Goal: Transaction & Acquisition: Book appointment/travel/reservation

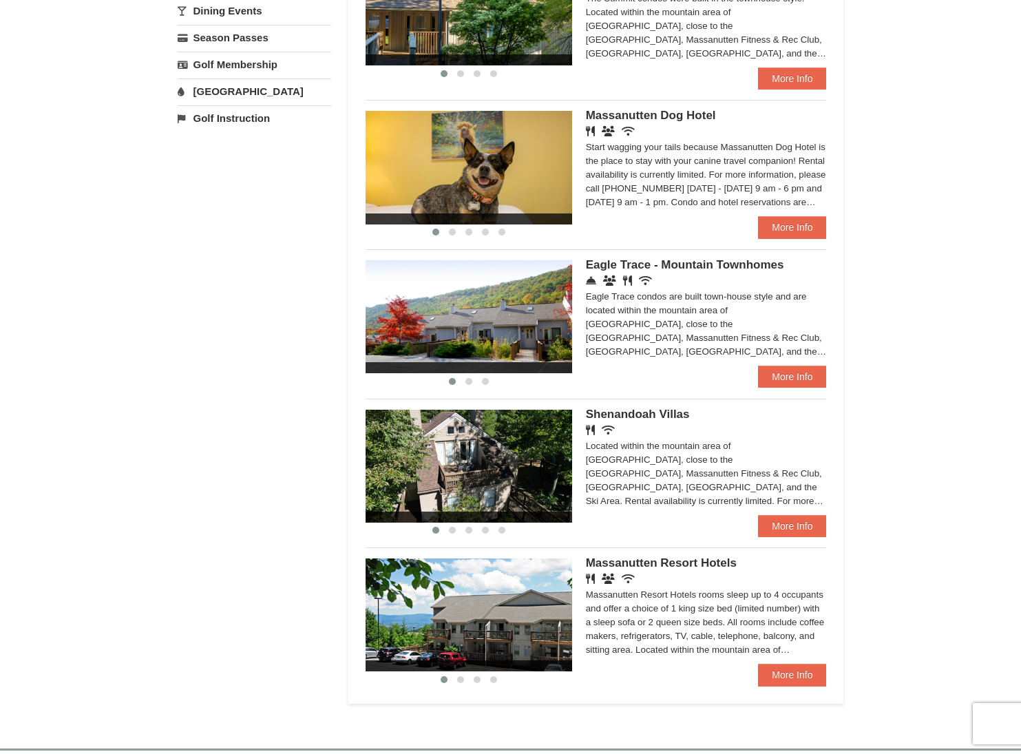
scroll to position [508, 0]
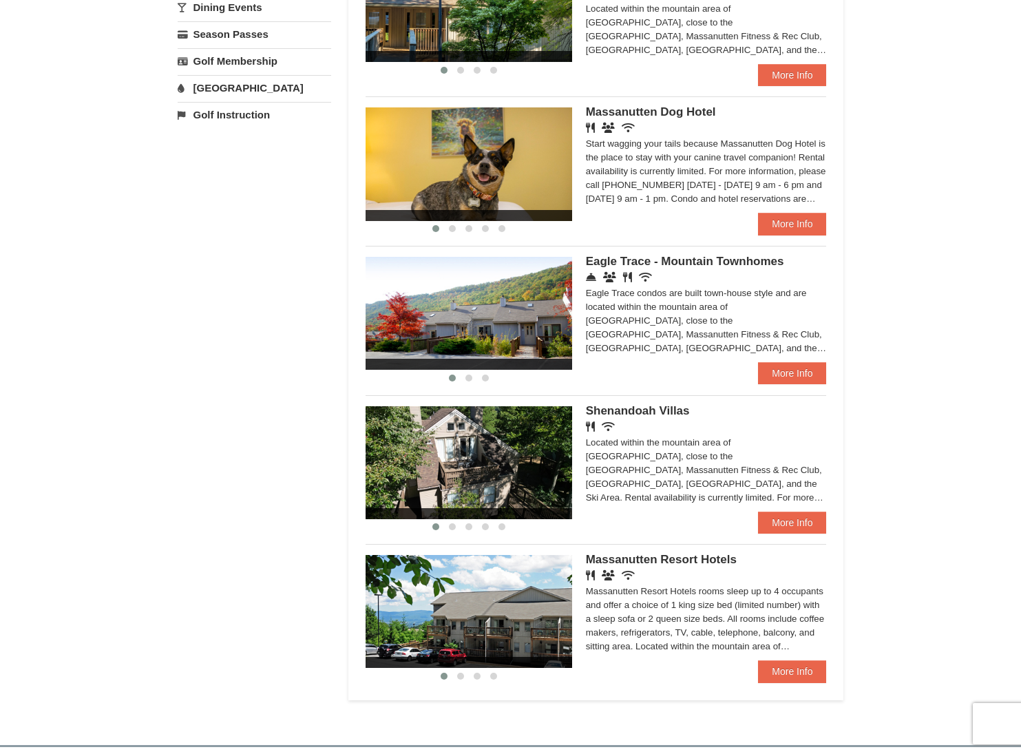
click at [486, 328] on img at bounding box center [469, 313] width 207 height 113
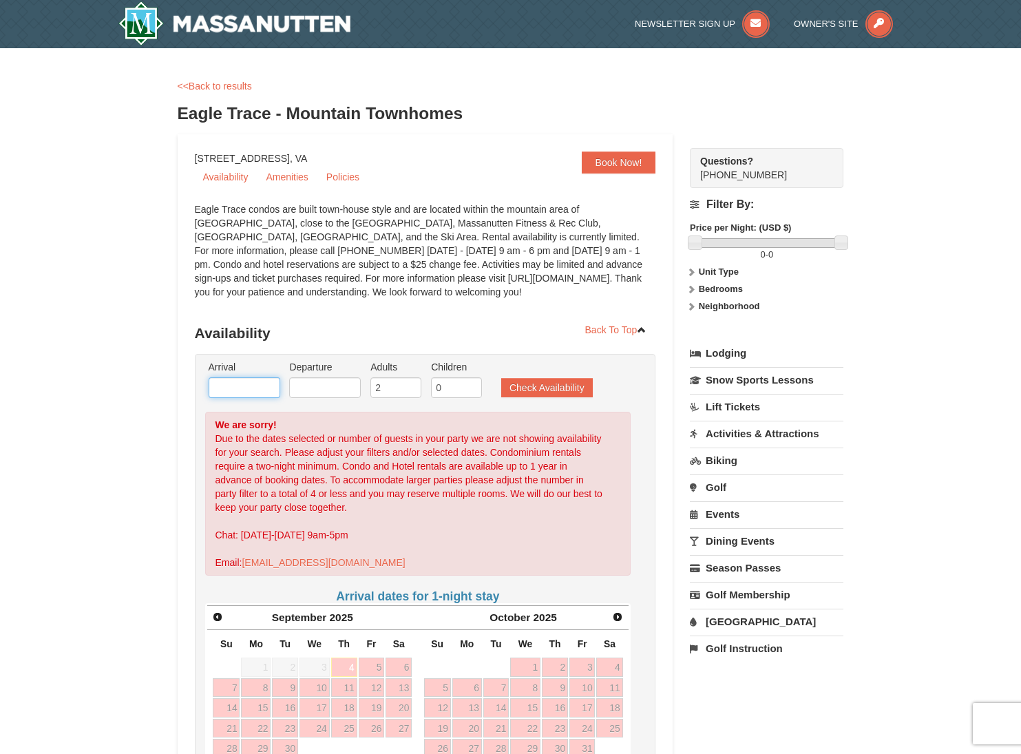
click at [268, 383] on input "text" at bounding box center [245, 387] width 72 height 21
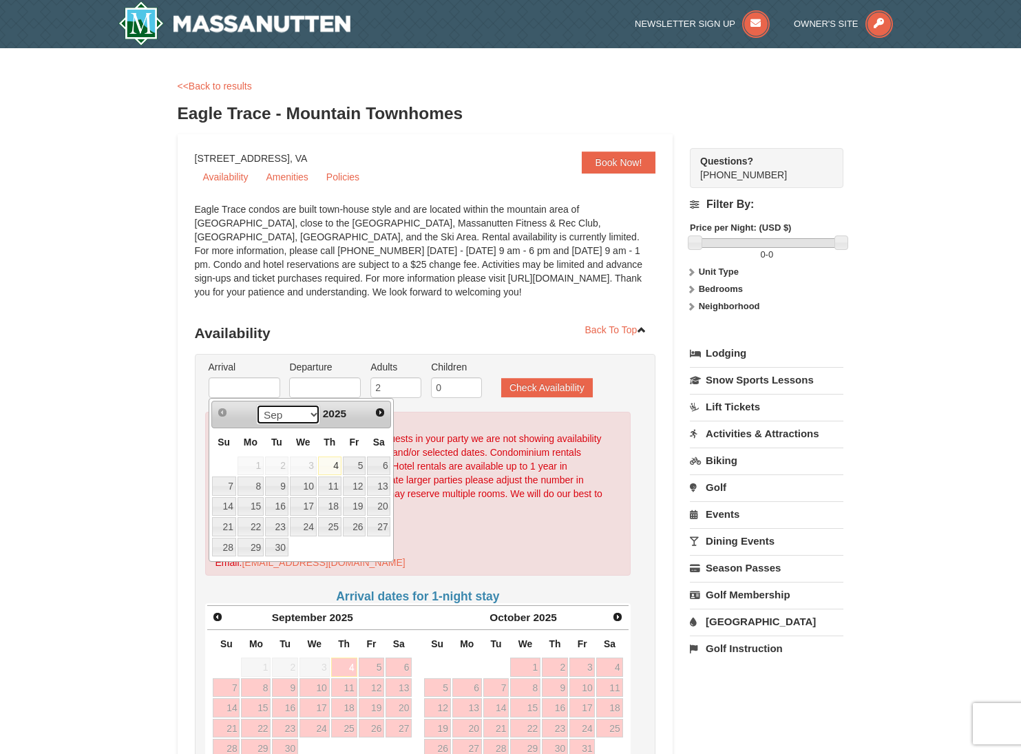
click at [308, 413] on select "Sep Oct Nov Dec" at bounding box center [288, 414] width 64 height 21
click at [256, 404] on select "Sep Oct Nov Dec" at bounding box center [288, 414] width 64 height 21
click at [381, 410] on span "Next" at bounding box center [380, 412] width 11 height 11
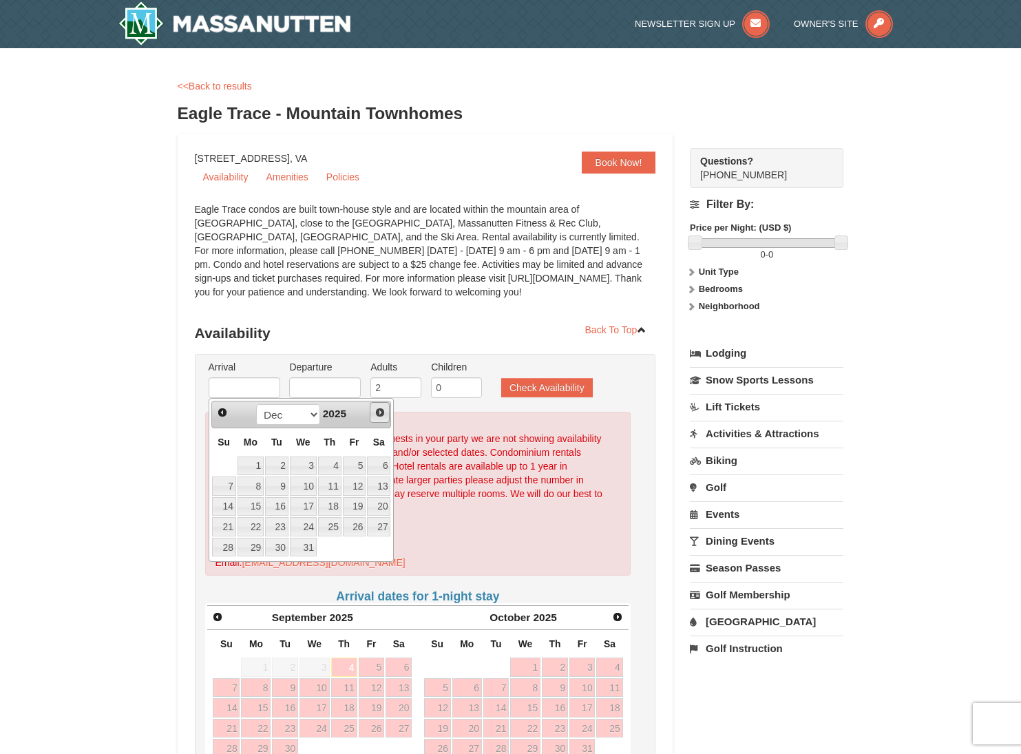
click at [381, 410] on span "Next" at bounding box center [380, 412] width 11 height 11
click at [381, 409] on span "Next" at bounding box center [380, 412] width 11 height 11
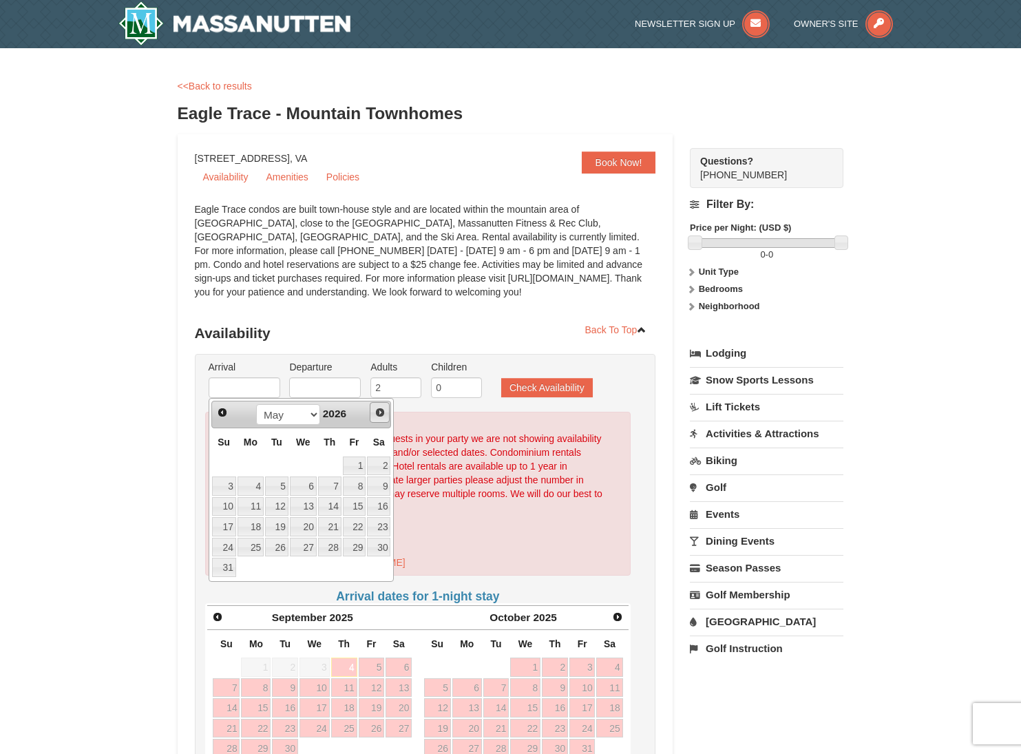
click at [381, 410] on span "Next" at bounding box center [380, 412] width 11 height 11
click at [381, 409] on span "Next" at bounding box center [380, 412] width 11 height 11
click at [335, 506] on link "16" at bounding box center [329, 506] width 23 height 19
type input "07/16/2026"
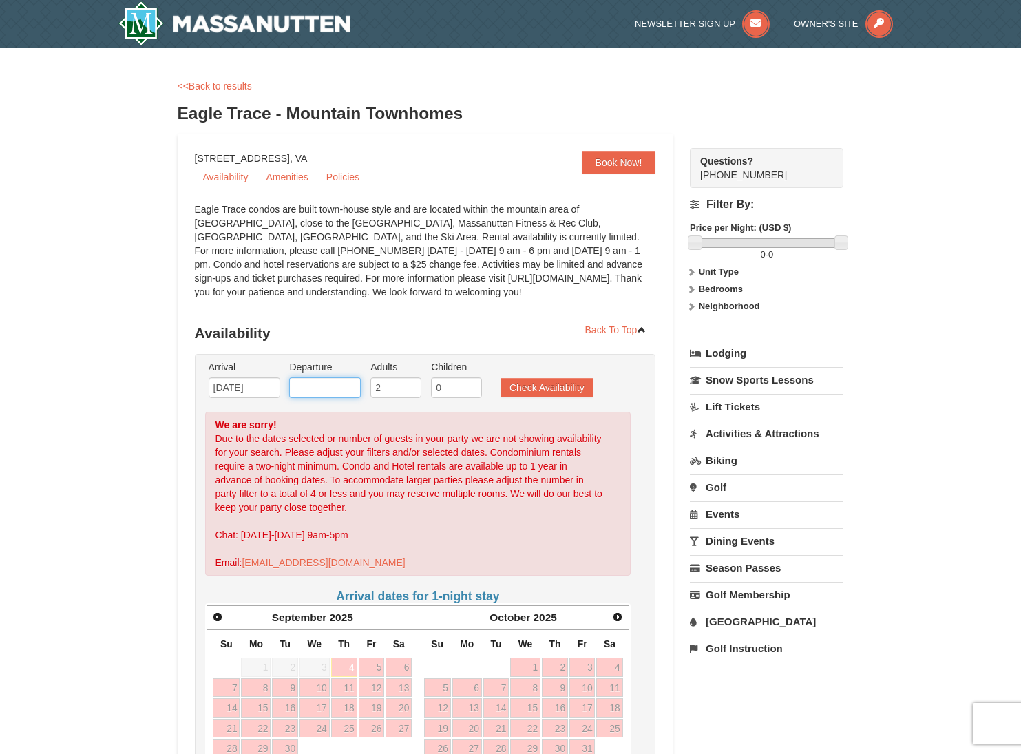
click at [326, 388] on input "text" at bounding box center [325, 387] width 72 height 21
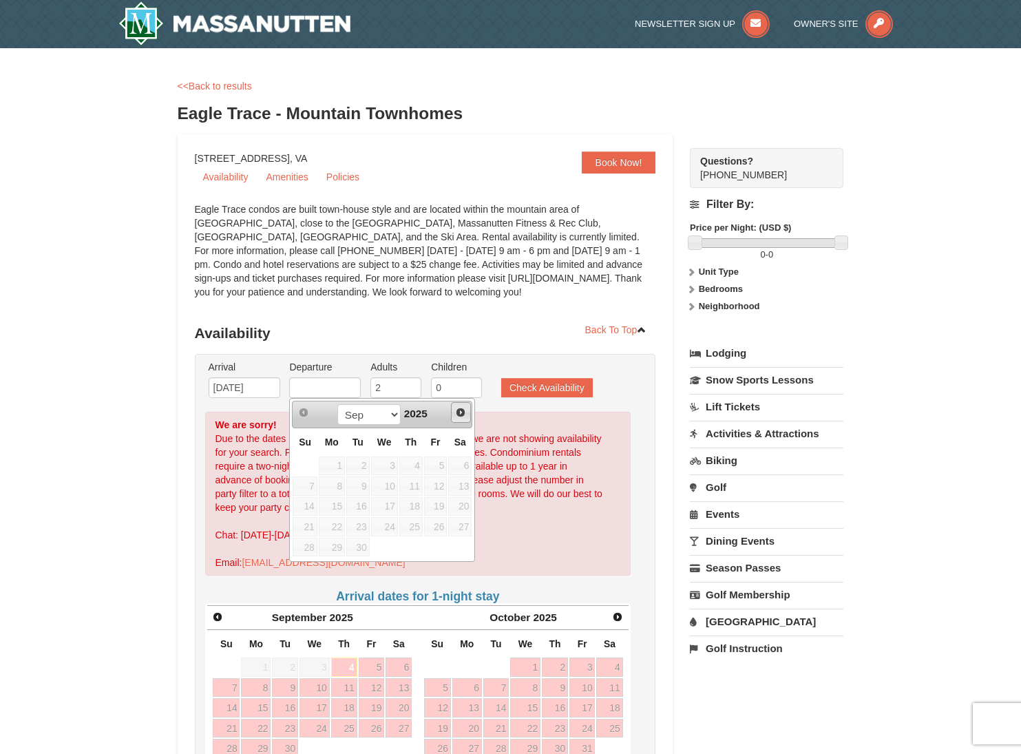
click at [459, 409] on span "Next" at bounding box center [460, 412] width 11 height 11
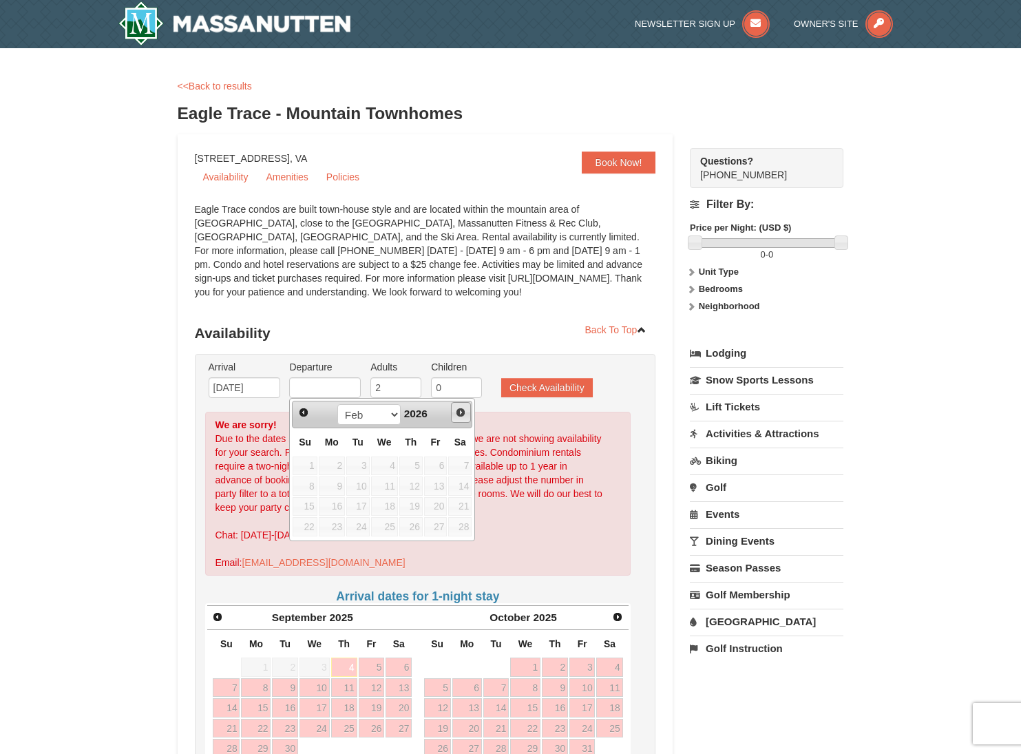
click at [459, 409] on span "Next" at bounding box center [460, 412] width 11 height 11
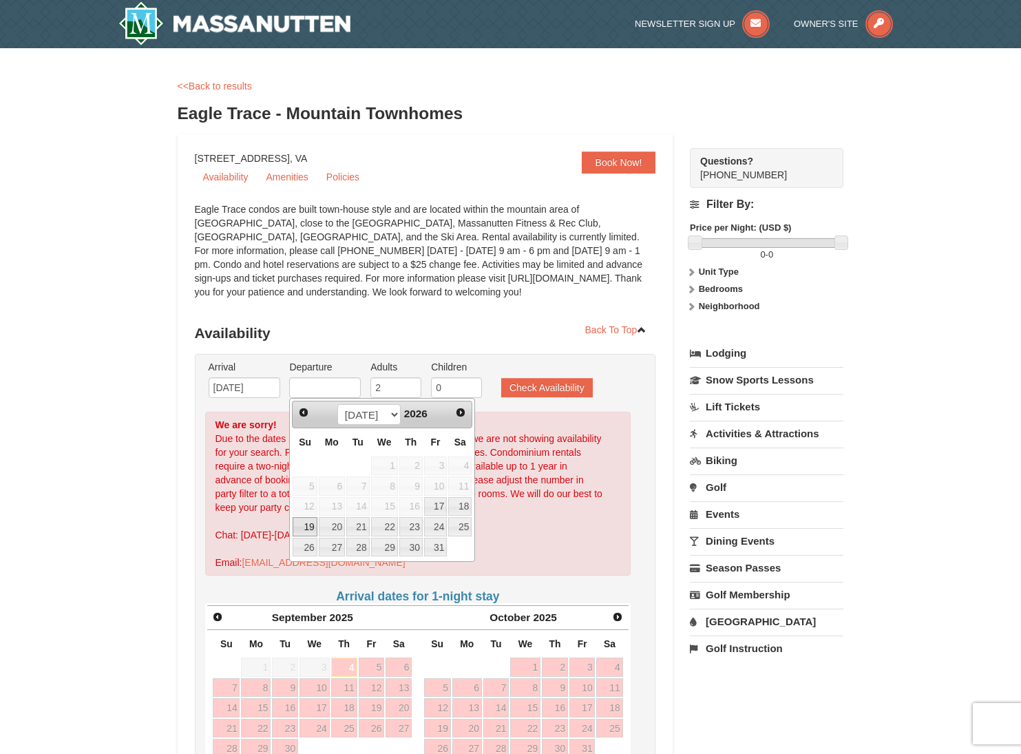
click at [308, 528] on link "19" at bounding box center [305, 526] width 24 height 19
type input "07/19/2026"
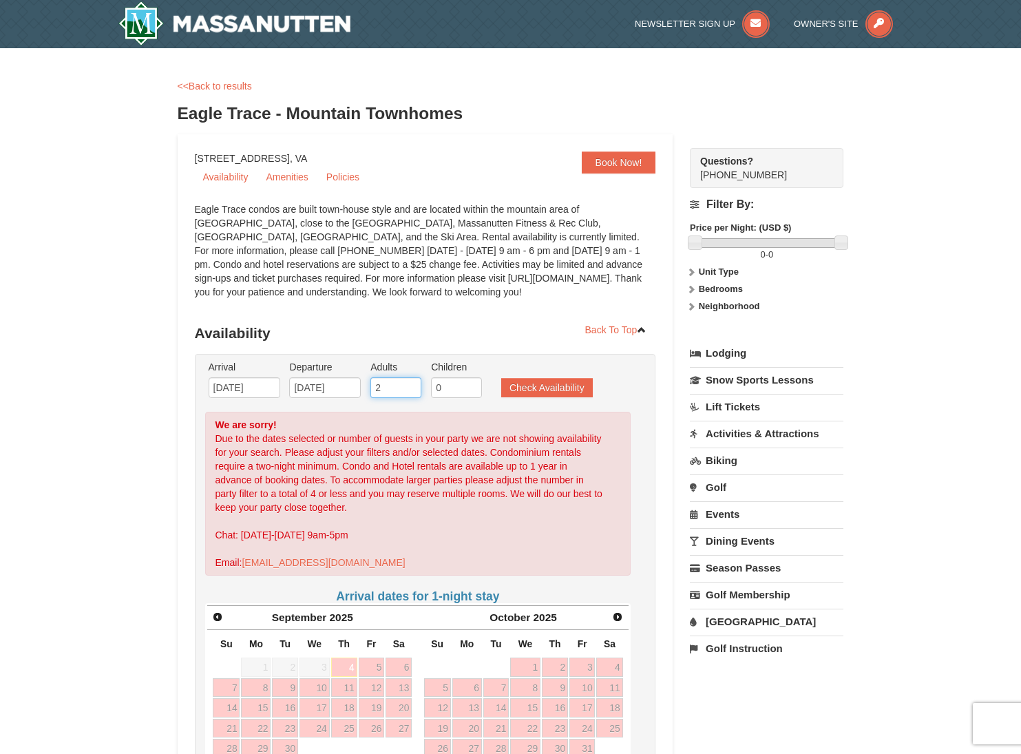
drag, startPoint x: 390, startPoint y: 384, endPoint x: 405, endPoint y: 381, distance: 15.4
click at [362, 384] on ul "Arrival Please format dates MM/DD/YYYY Please format dates MM/DD/YYYY 07/16/202…" at bounding box center [418, 382] width 426 height 45
click at [410, 385] on input "3" at bounding box center [395, 387] width 51 height 21
click at [410, 385] on input "4" at bounding box center [395, 387] width 51 height 21
click at [410, 384] on input "5" at bounding box center [395, 387] width 51 height 21
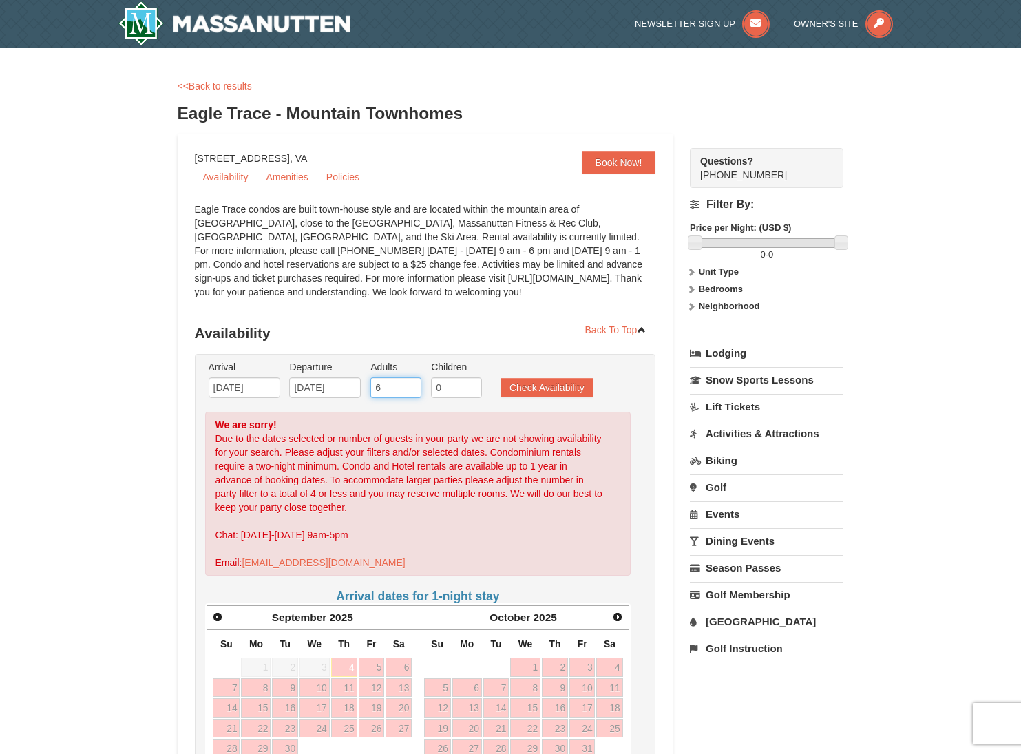
type input "6"
click at [410, 384] on input "6" at bounding box center [395, 387] width 51 height 21
click at [550, 391] on button "Check Availability" at bounding box center [547, 387] width 92 height 19
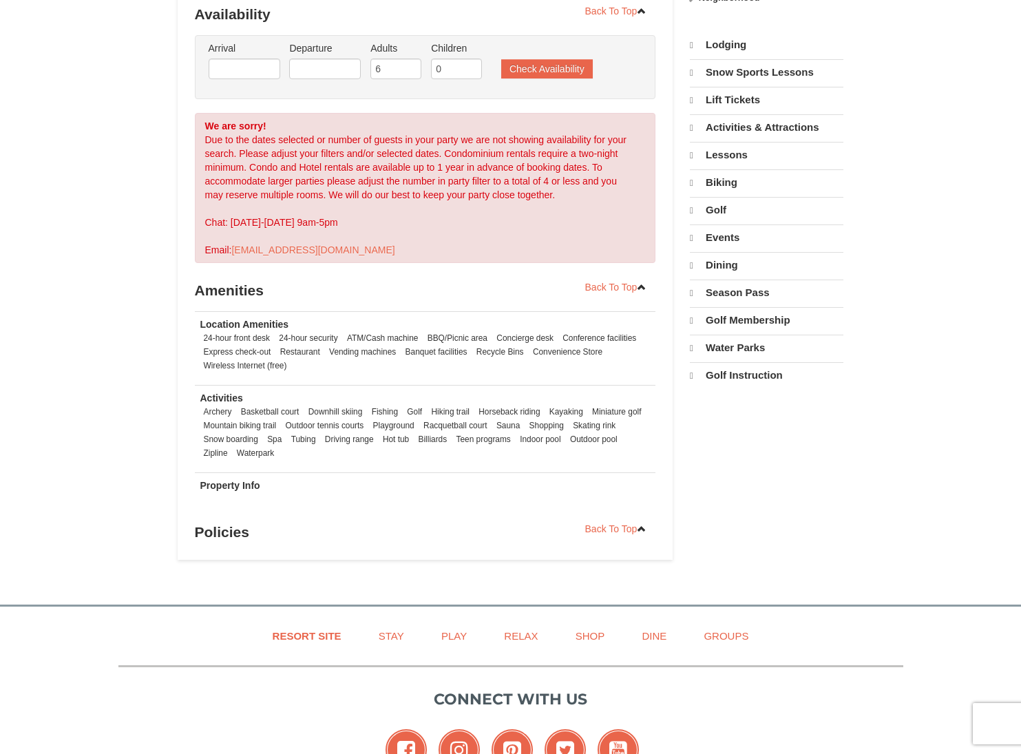
select select "9"
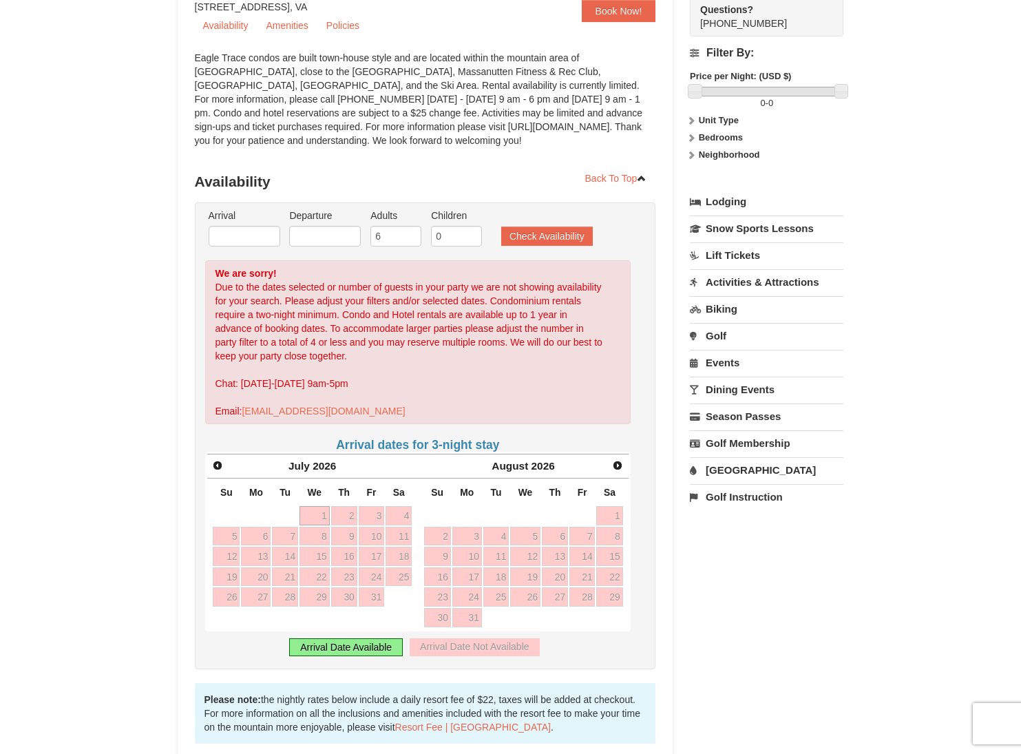
scroll to position [138, 0]
click at [215, 463] on span "Prev" at bounding box center [217, 464] width 11 height 11
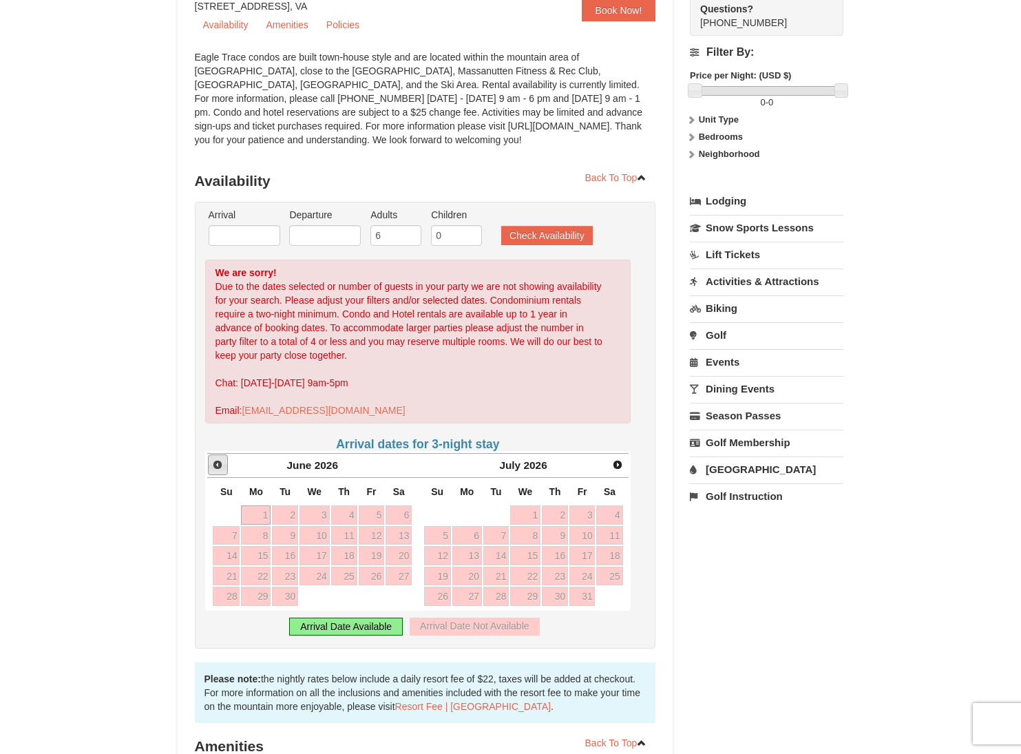
click at [215, 463] on span "Prev" at bounding box center [217, 464] width 11 height 11
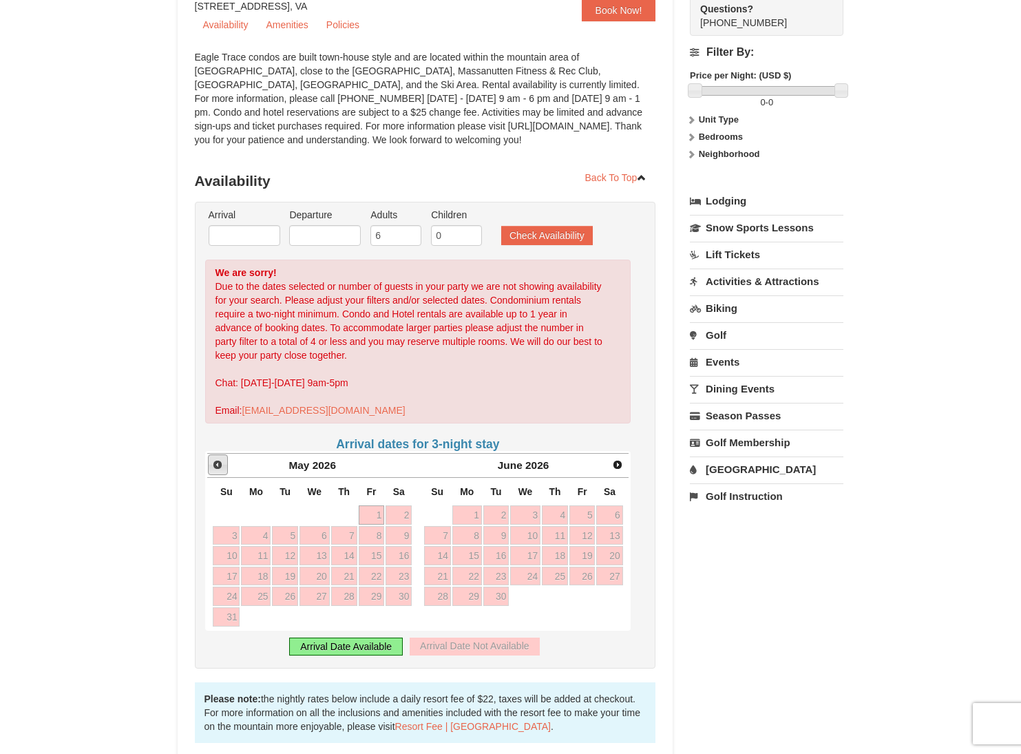
click at [215, 463] on span "Prev" at bounding box center [217, 464] width 11 height 11
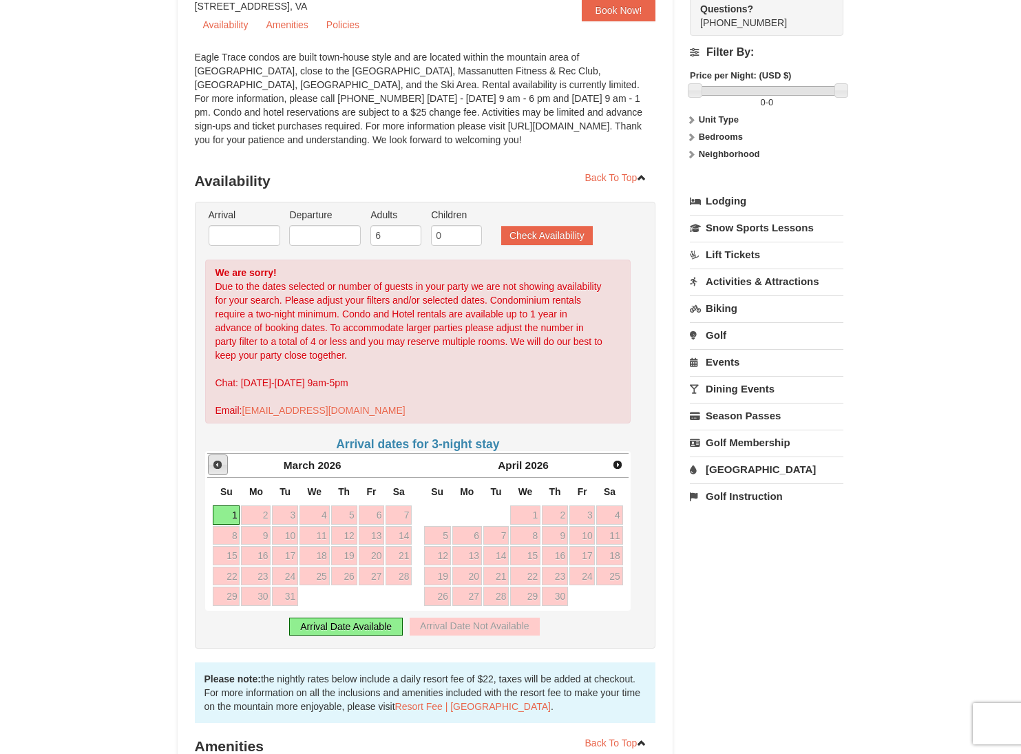
click at [215, 463] on span "Prev" at bounding box center [217, 464] width 11 height 11
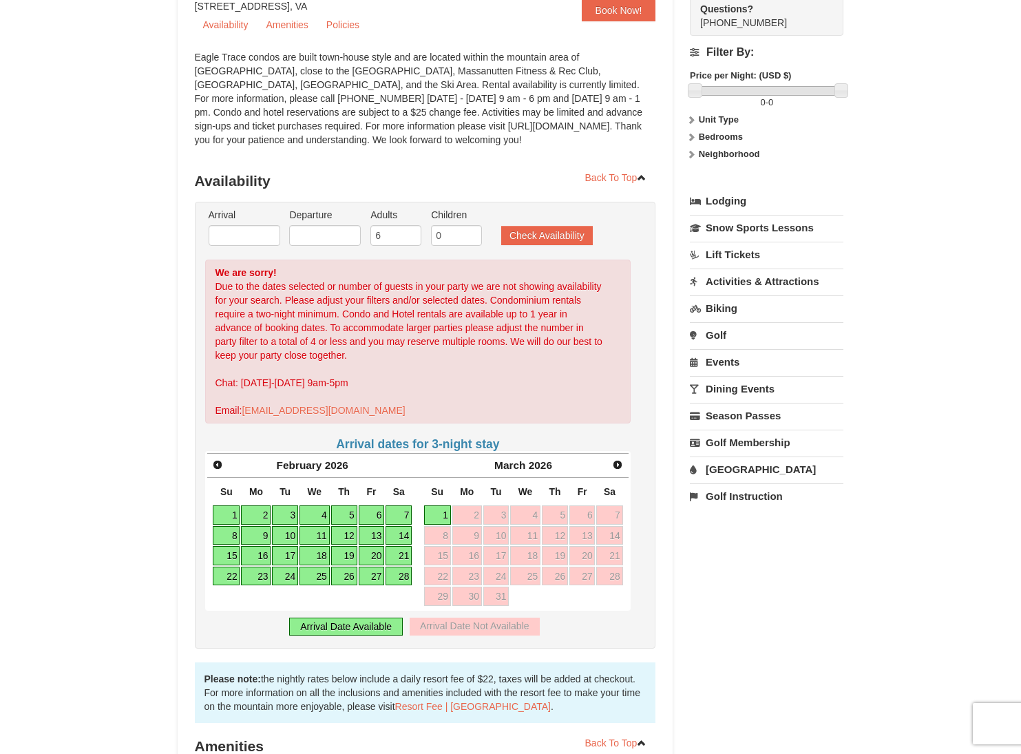
click at [348, 532] on link "12" at bounding box center [344, 535] width 26 height 19
type input "02/12/2026"
click at [373, 535] on link "13" at bounding box center [372, 535] width 26 height 19
click at [227, 557] on link "15" at bounding box center [226, 555] width 27 height 19
type input "02/15/2026"
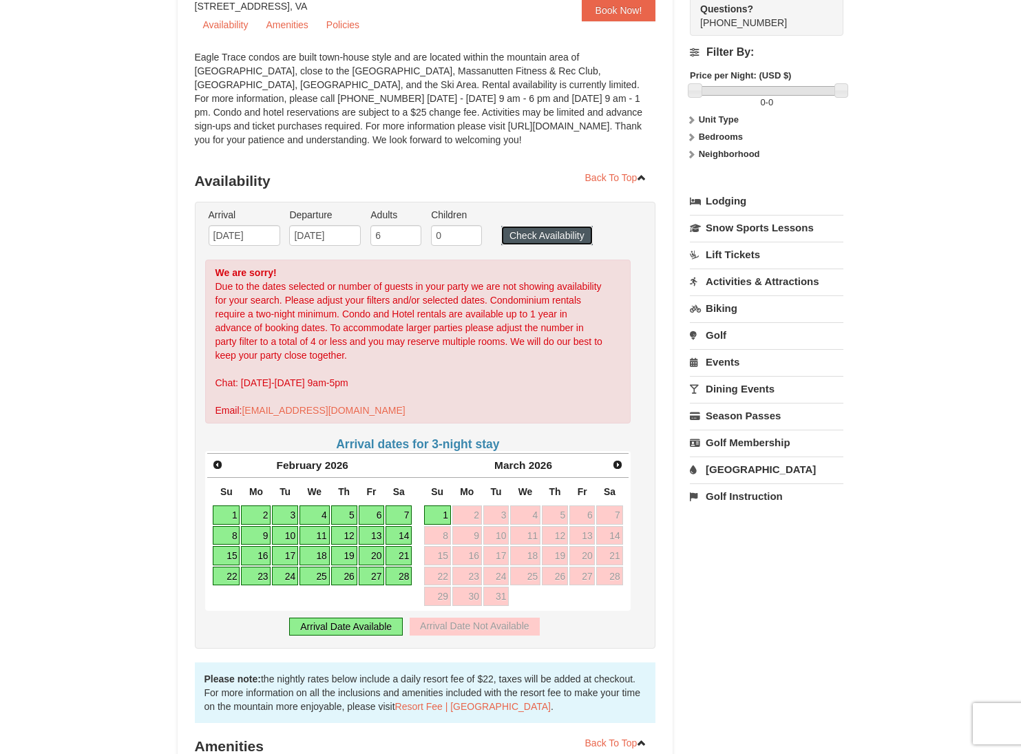
click at [516, 233] on button "Check Availability" at bounding box center [547, 235] width 92 height 19
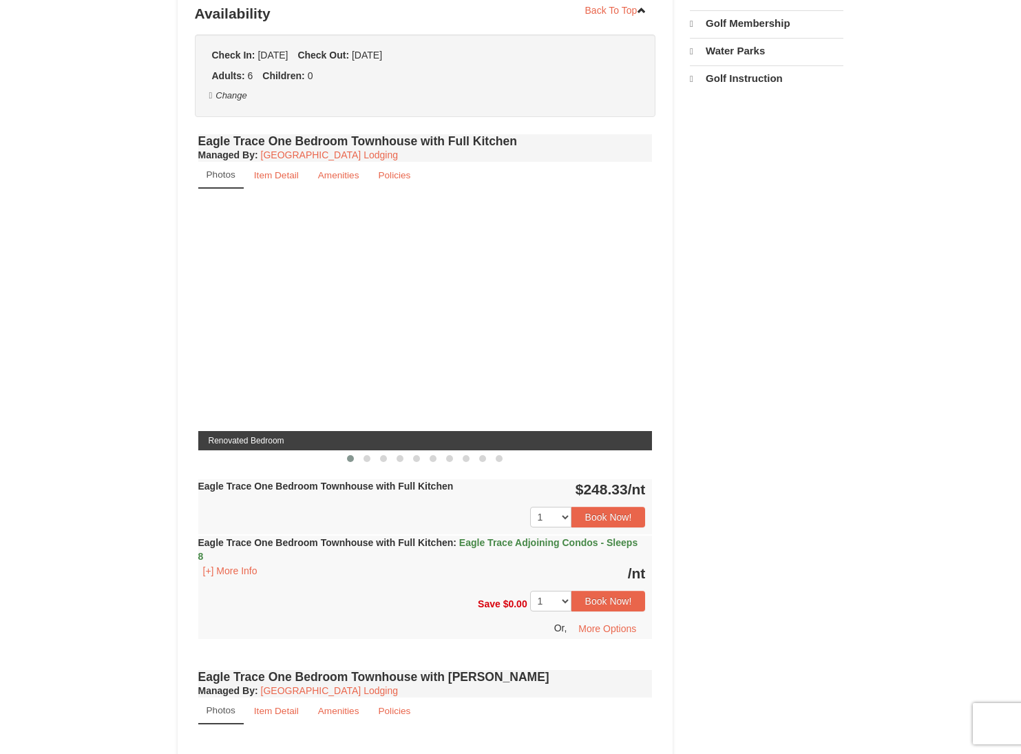
select select "9"
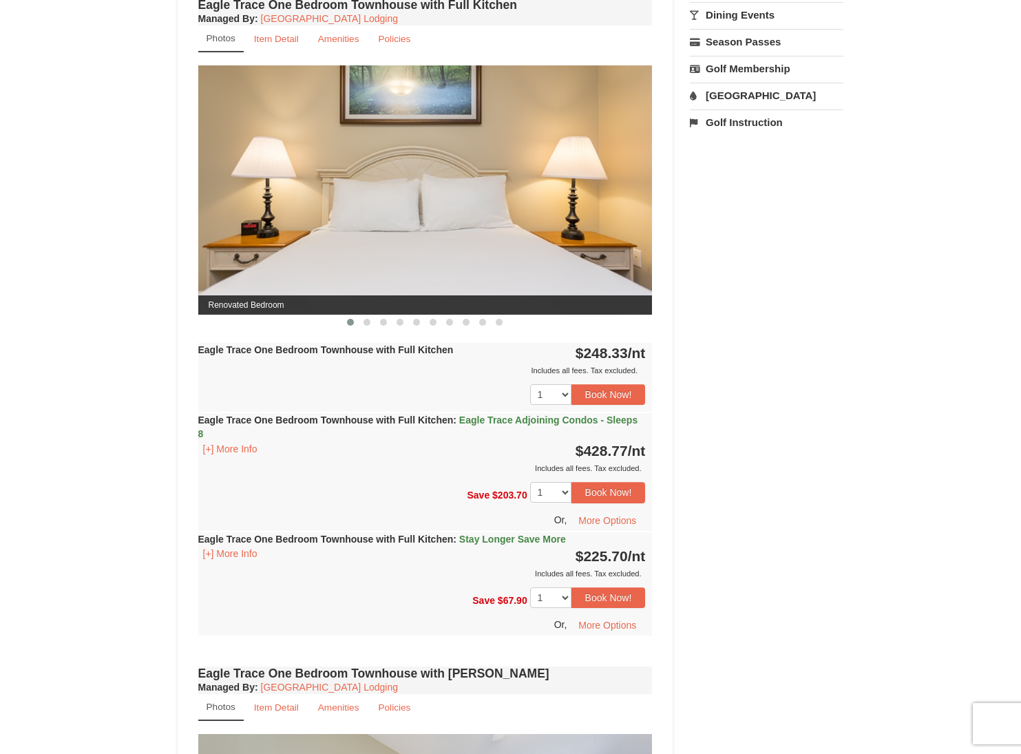
scroll to position [514, 0]
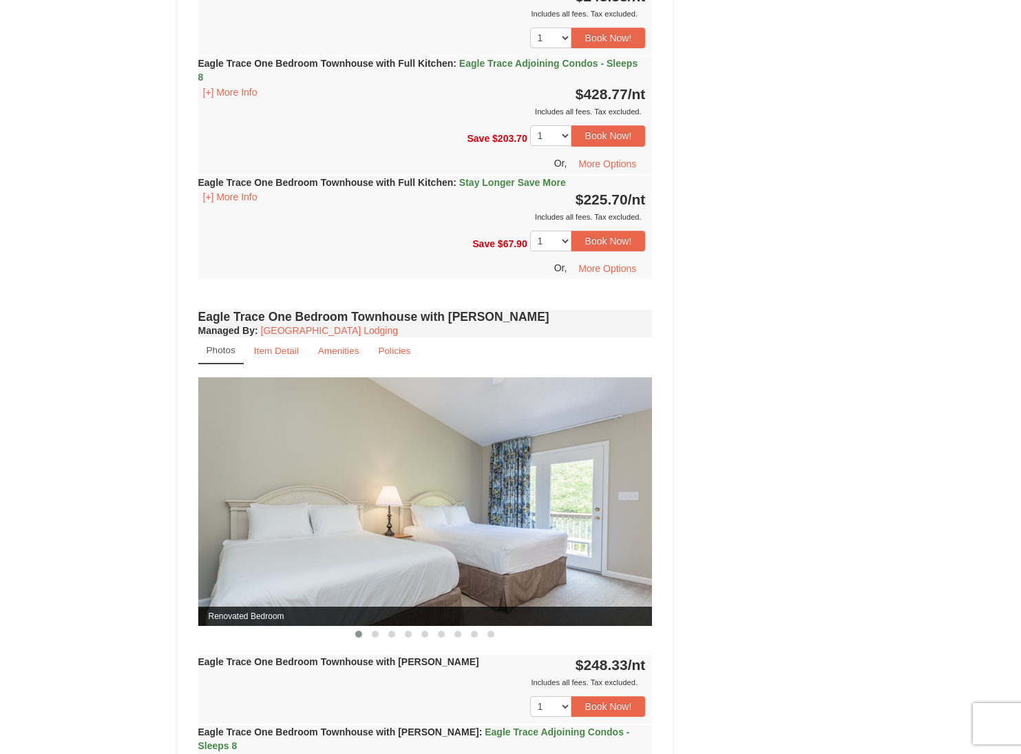
click at [365, 532] on img at bounding box center [425, 501] width 454 height 249
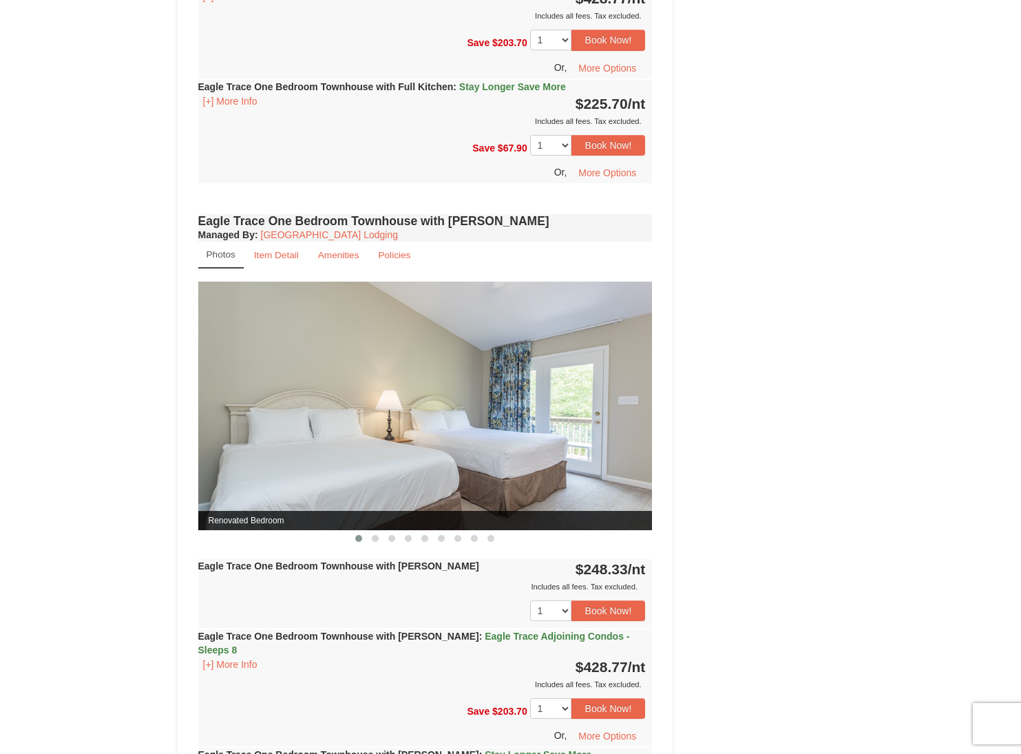
scroll to position [1005, 0]
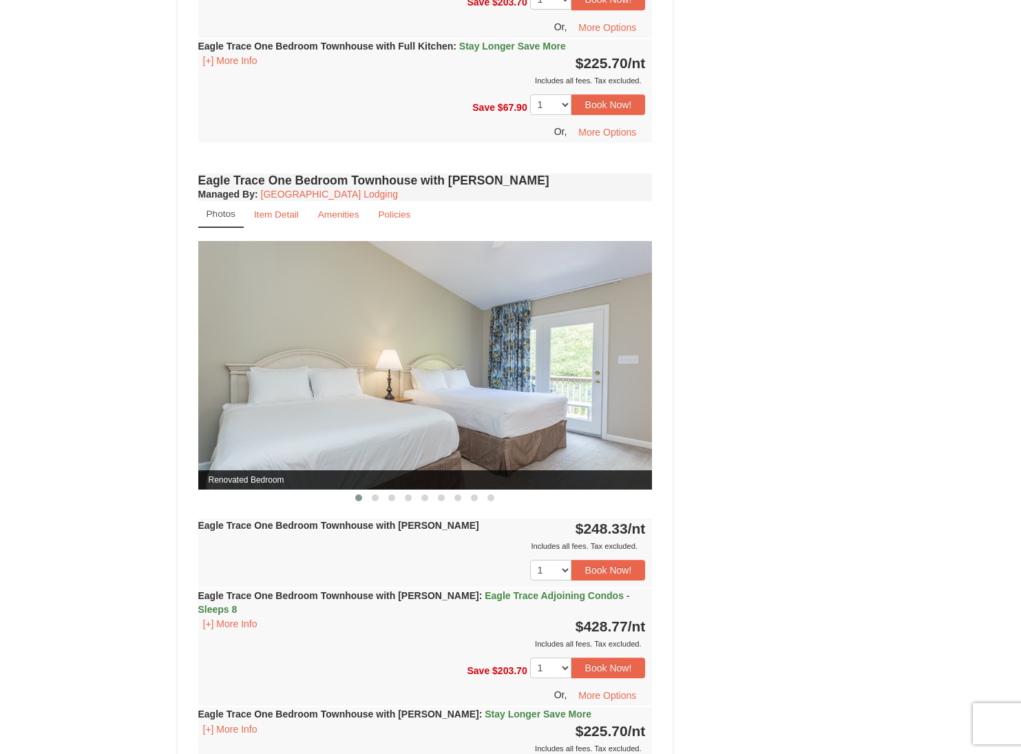
click at [317, 451] on img at bounding box center [425, 365] width 454 height 249
click at [468, 439] on img at bounding box center [425, 365] width 454 height 249
click at [375, 498] on span at bounding box center [375, 497] width 7 height 7
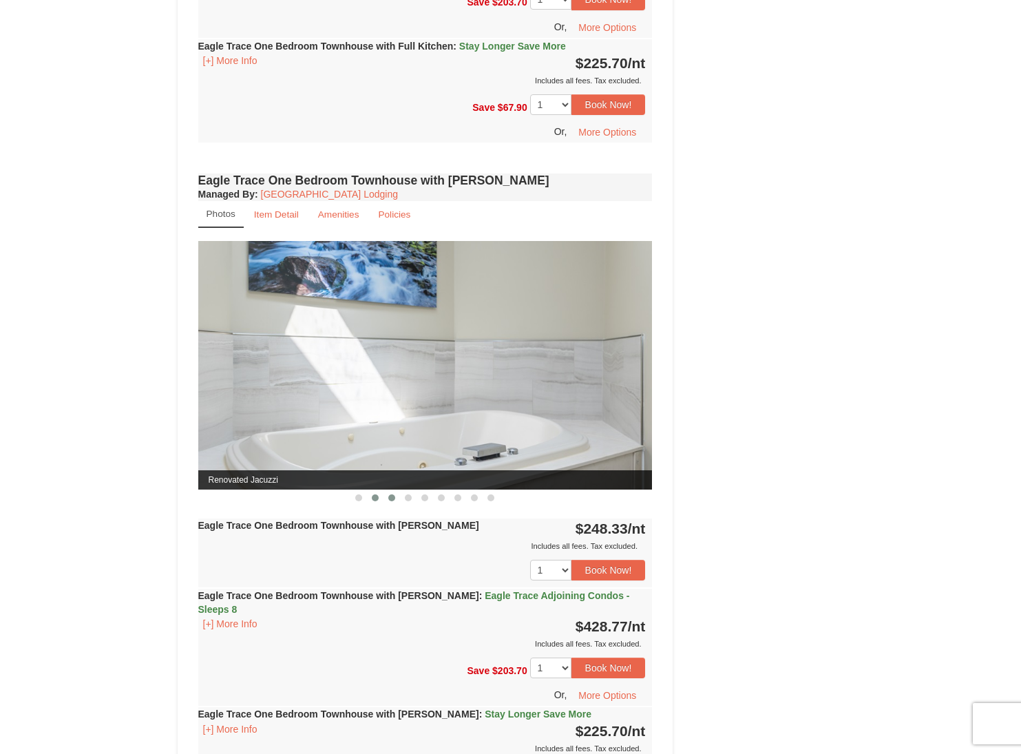
click at [396, 499] on button at bounding box center [392, 498] width 17 height 14
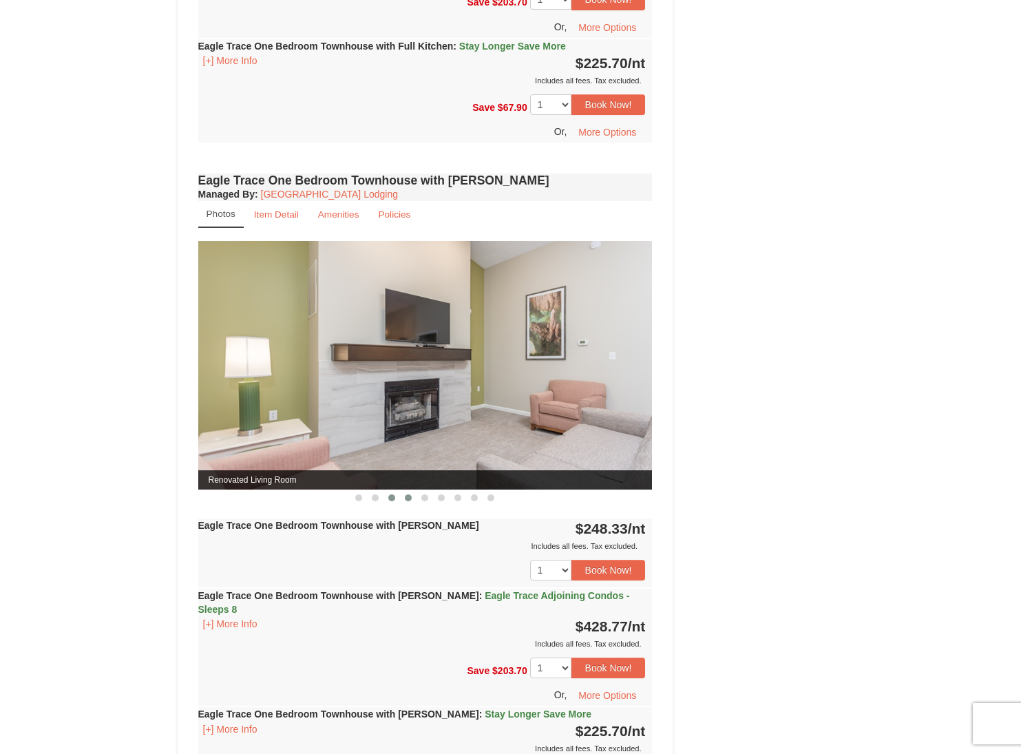
click at [409, 498] on span at bounding box center [408, 497] width 7 height 7
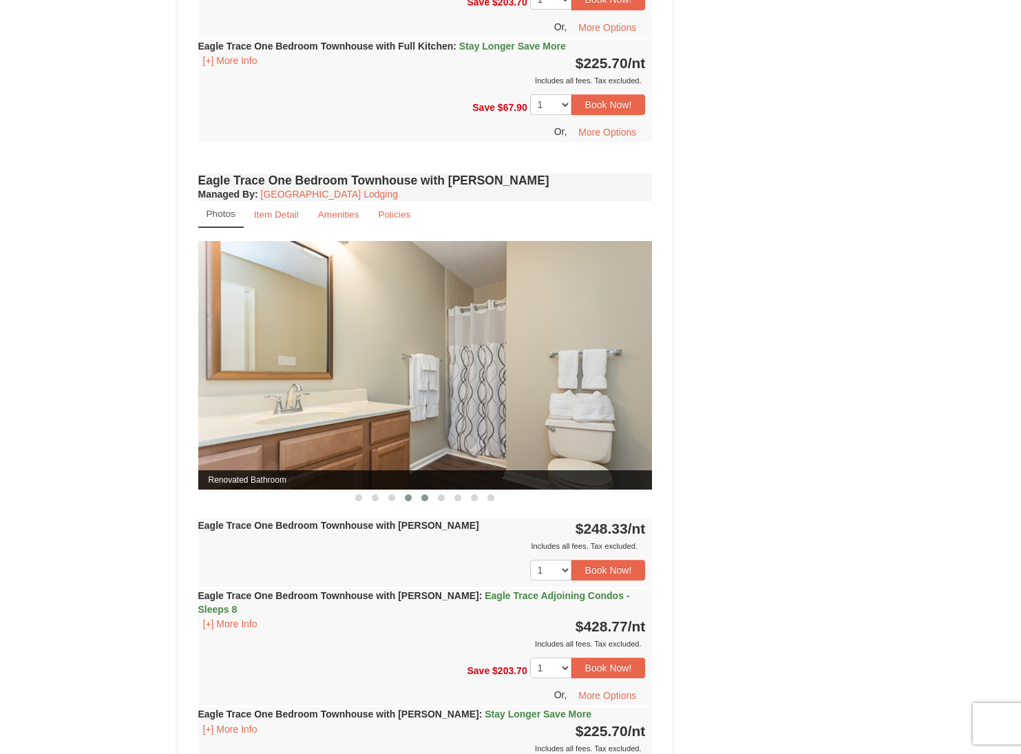
click at [426, 498] on span at bounding box center [424, 497] width 7 height 7
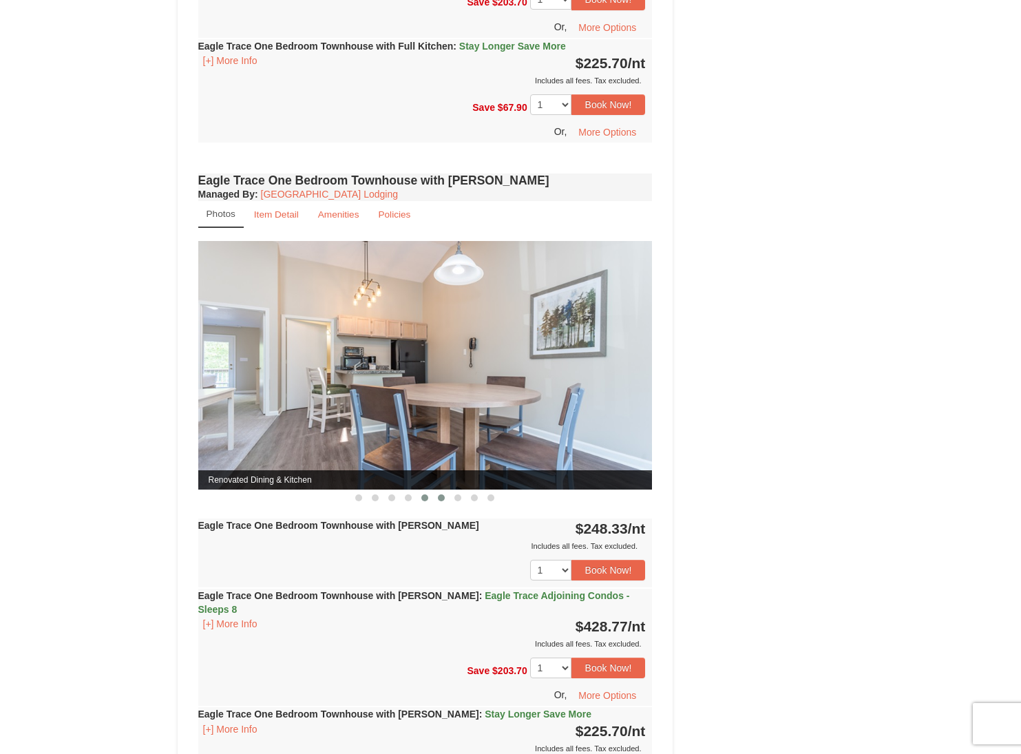
click at [438, 498] on span at bounding box center [441, 497] width 7 height 7
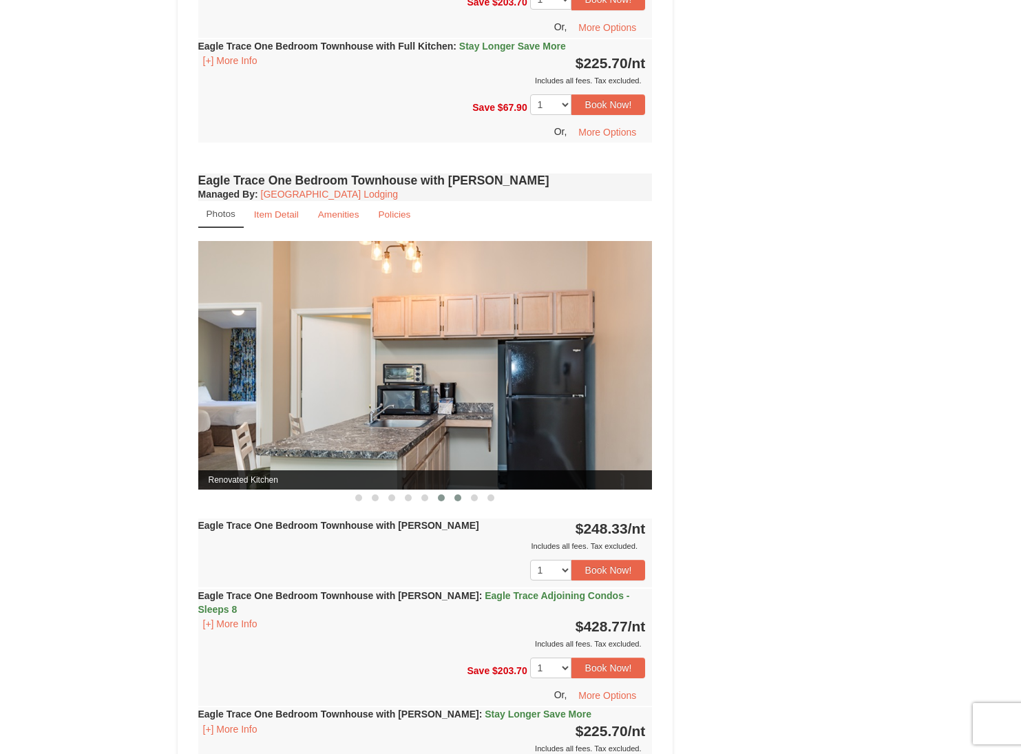
click at [456, 496] on span at bounding box center [457, 497] width 7 height 7
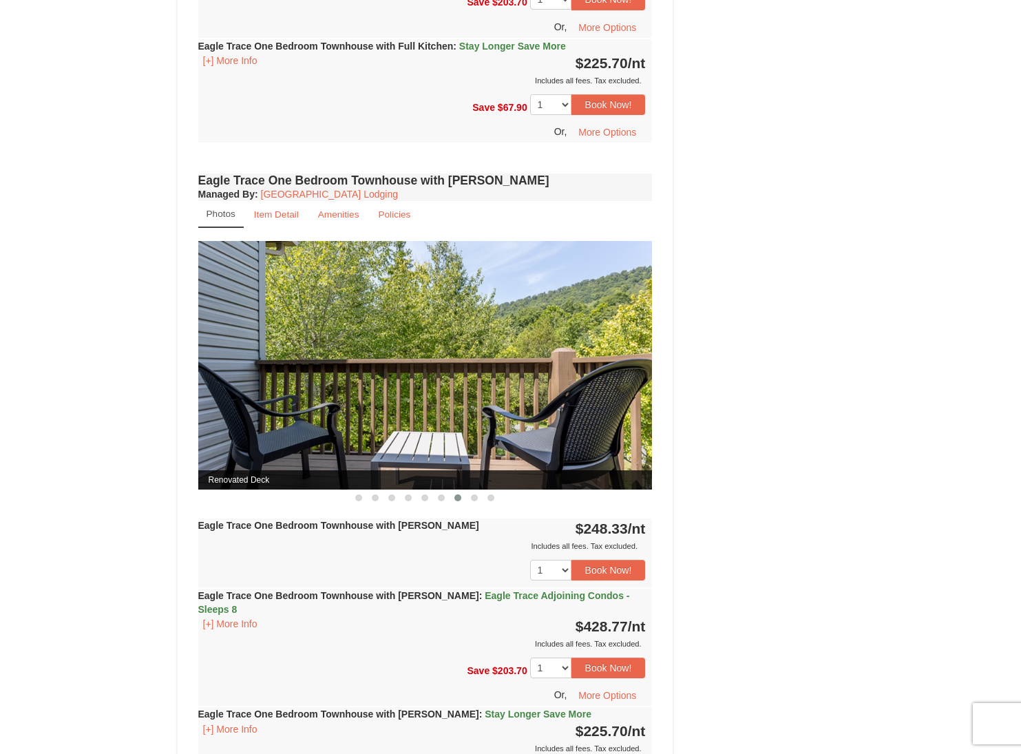
click at [461, 499] on button at bounding box center [458, 498] width 17 height 14
click at [476, 499] on span at bounding box center [474, 497] width 7 height 7
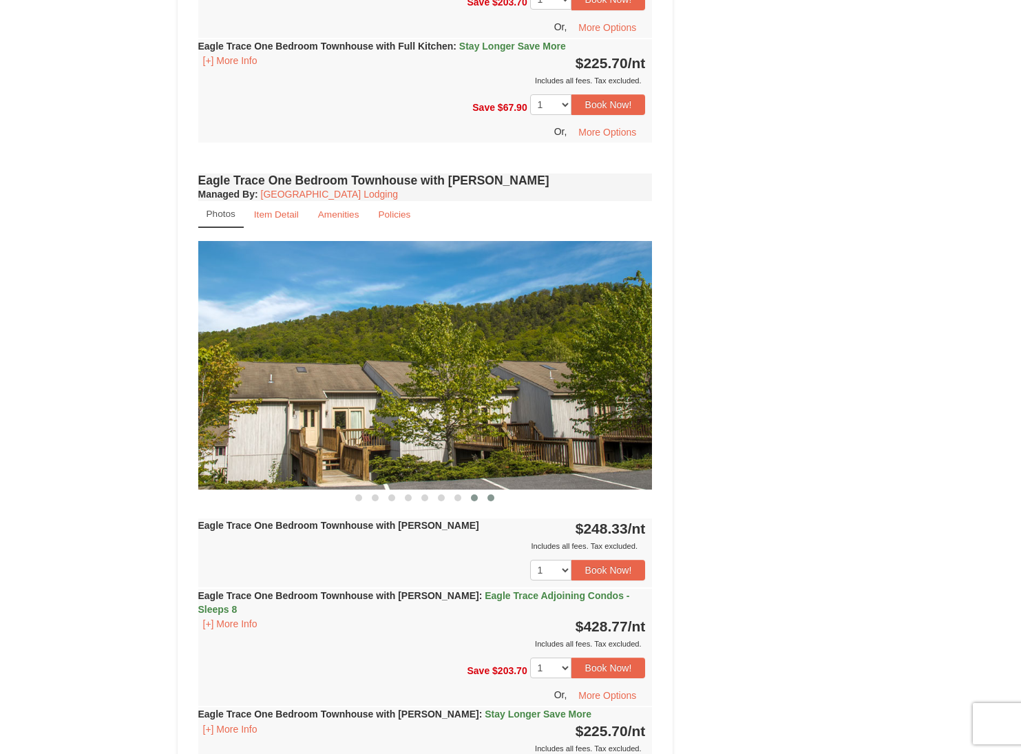
click at [491, 498] on span at bounding box center [491, 497] width 7 height 7
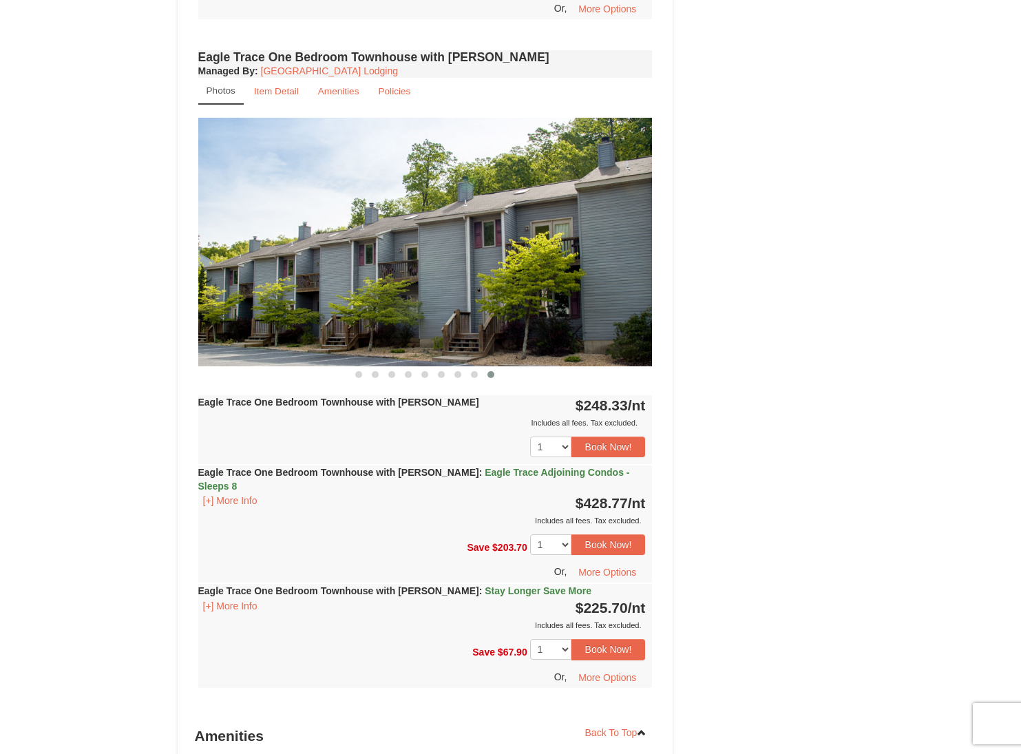
scroll to position [1127, 0]
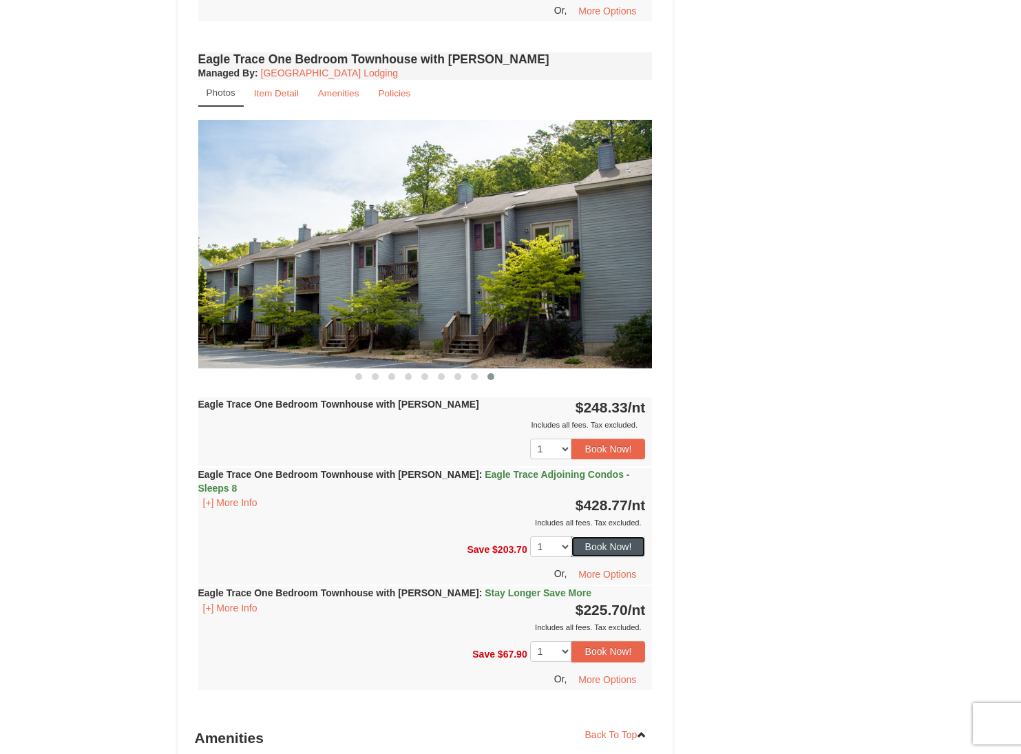
click at [609, 536] on button "Book Now!" at bounding box center [609, 546] width 74 height 21
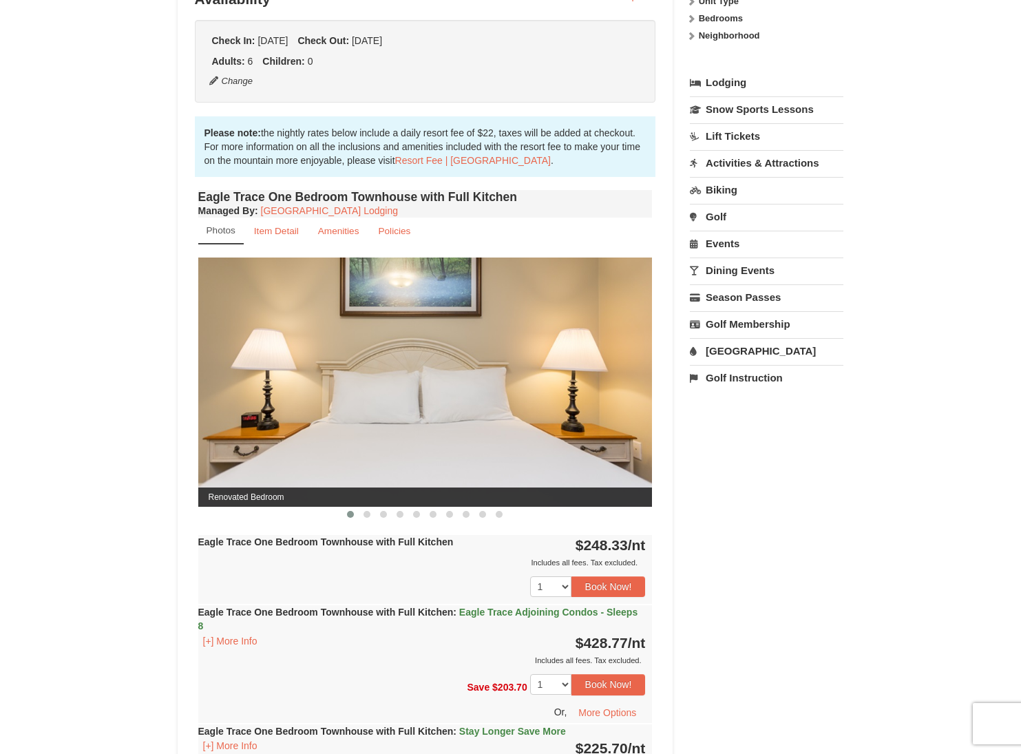
scroll to position [121, 0]
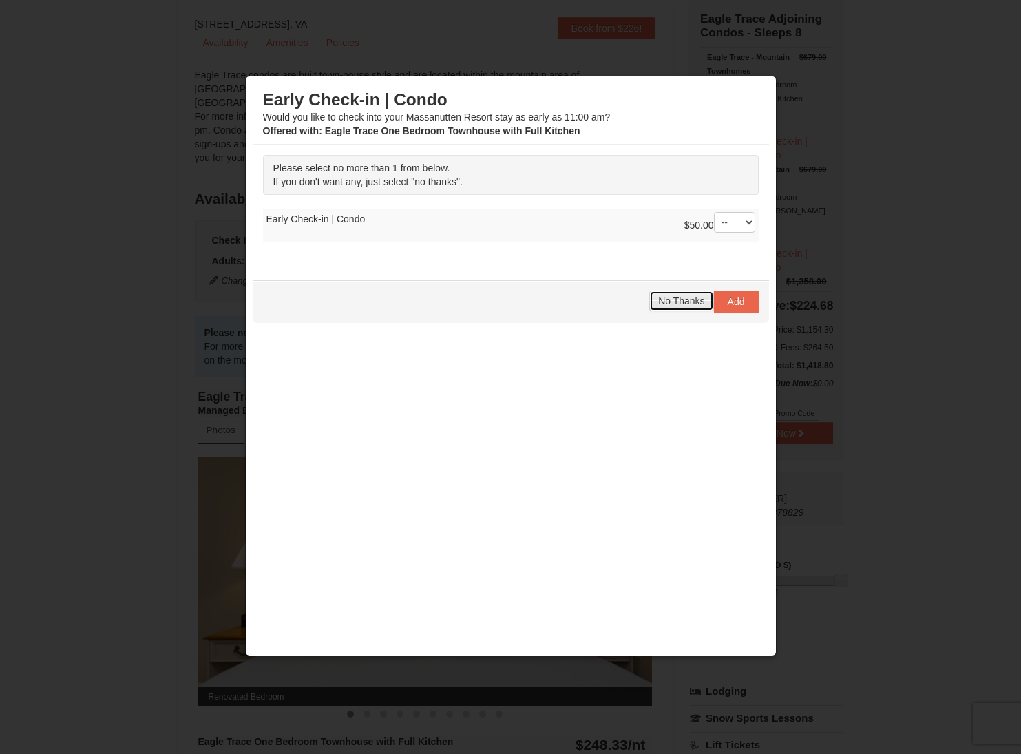
click at [688, 299] on span "No Thanks" at bounding box center [681, 300] width 46 height 11
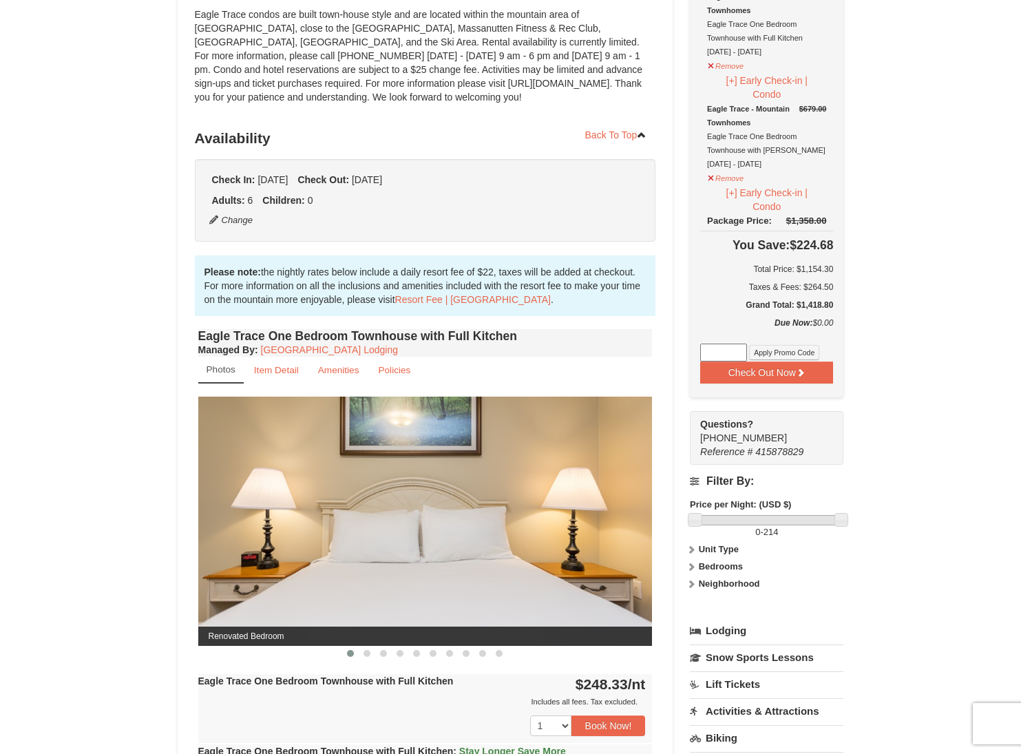
scroll to position [178, 0]
